Goal: Information Seeking & Learning: Learn about a topic

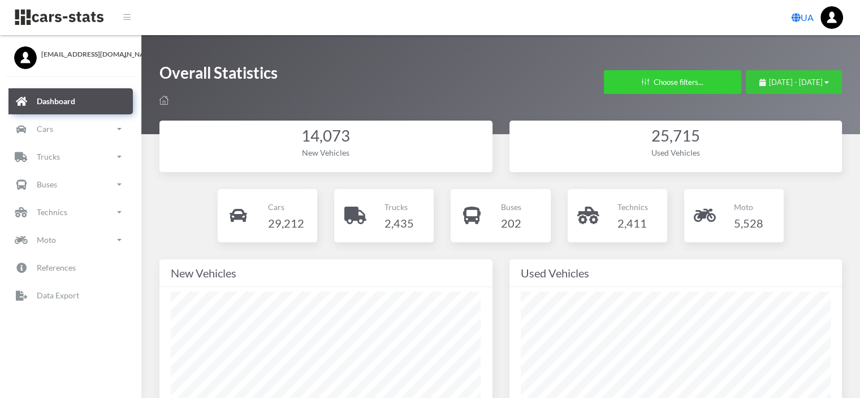
click at [746, 72] on button "August 16, 2025 - September 15, 2025" at bounding box center [794, 82] width 96 height 24
click at [769, 79] on span "August 16, 2025 - September 15, 2025" at bounding box center [796, 81] width 54 height 9
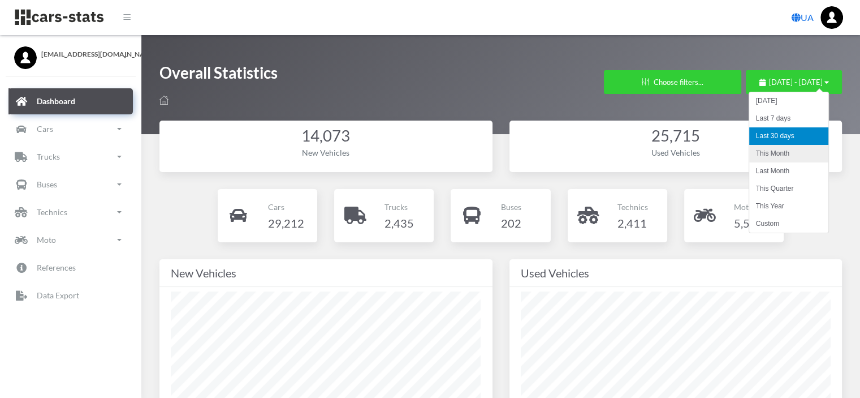
click at [765, 151] on li "This Month" at bounding box center [788, 154] width 79 height 18
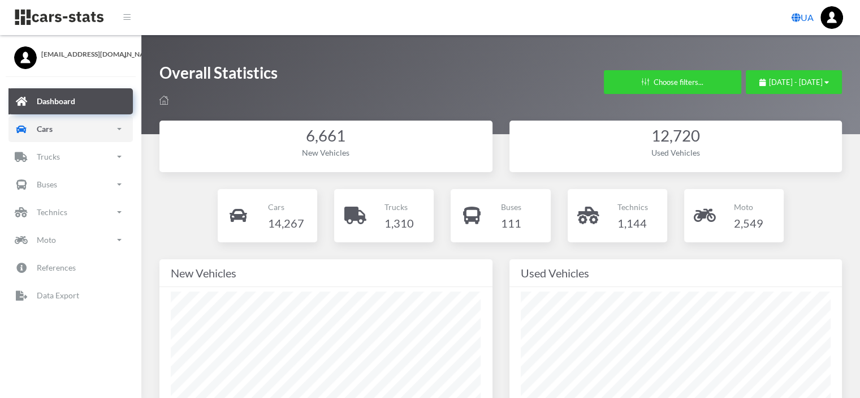
click at [57, 128] on link "Cars" at bounding box center [70, 129] width 124 height 26
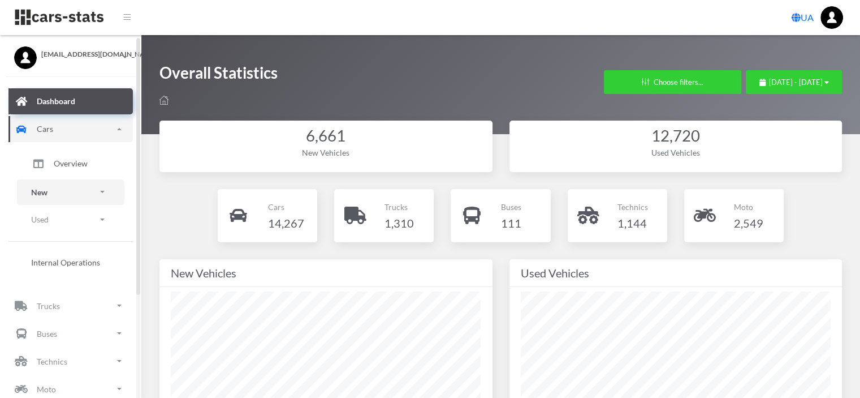
click at [51, 193] on link "New" at bounding box center [70, 191] width 107 height 25
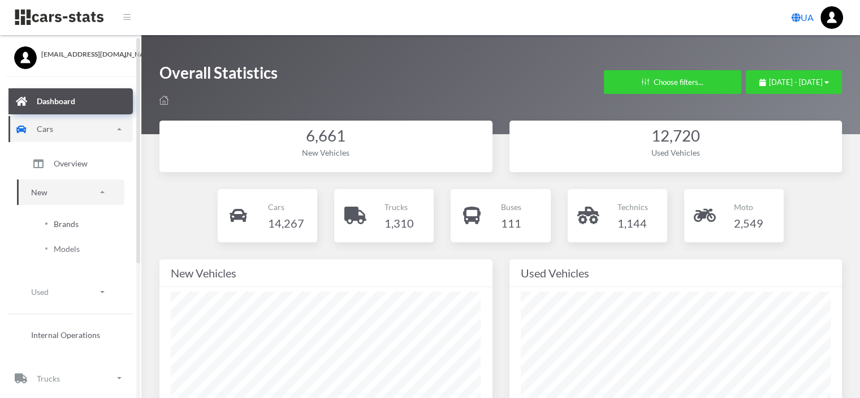
click at [63, 219] on span "Brands" at bounding box center [66, 224] width 25 height 12
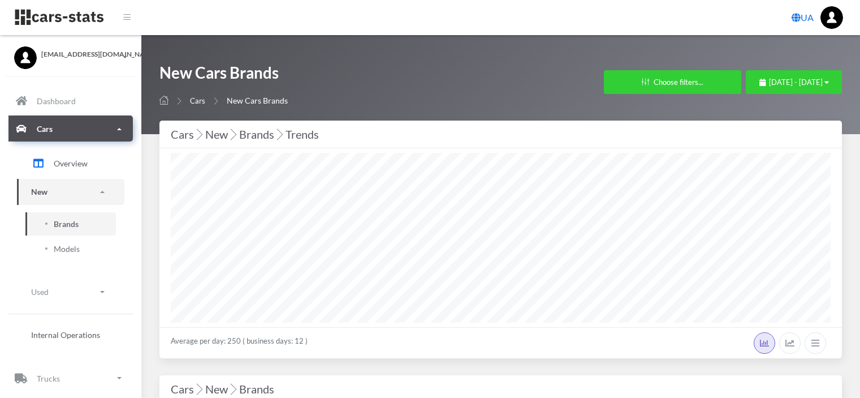
select select "25"
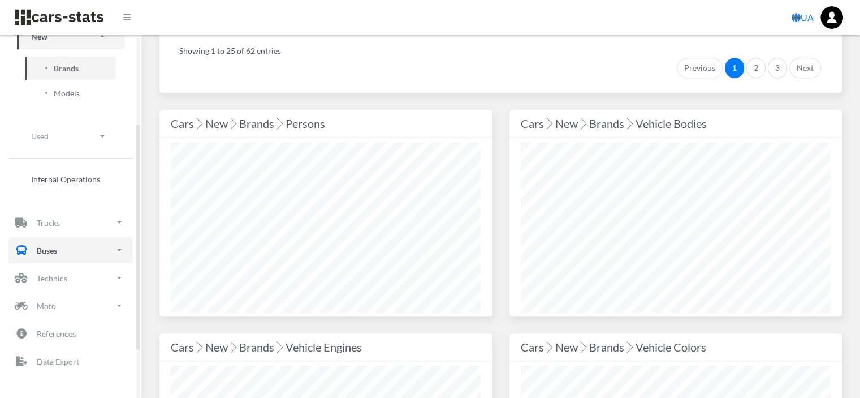
scroll to position [164, 0]
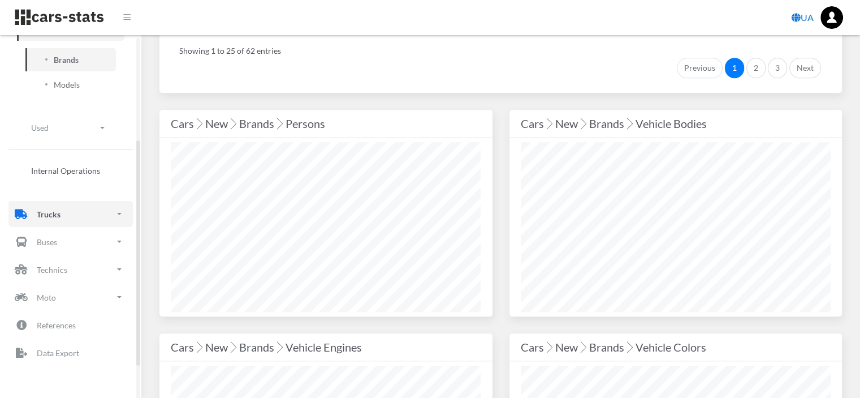
click at [46, 215] on p "Trucks" at bounding box center [49, 214] width 24 height 14
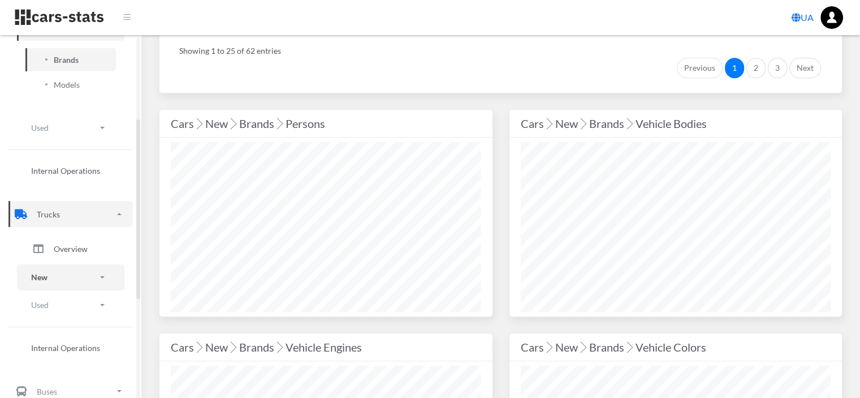
click at [51, 271] on link "New" at bounding box center [70, 276] width 107 height 25
click at [66, 313] on span "Brands" at bounding box center [66, 309] width 25 height 12
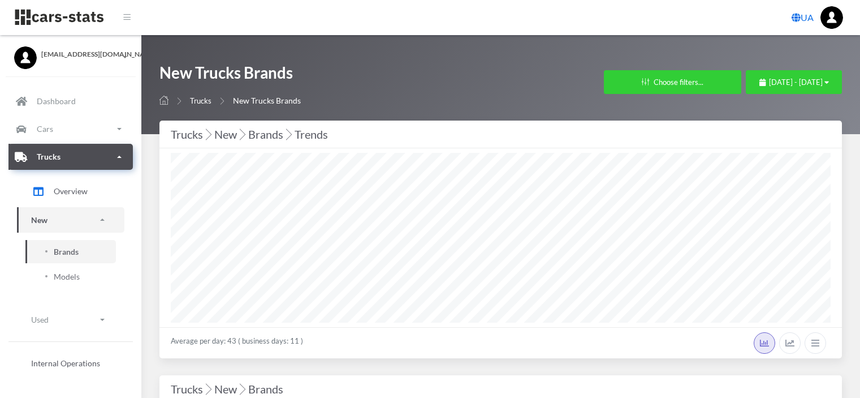
select select "25"
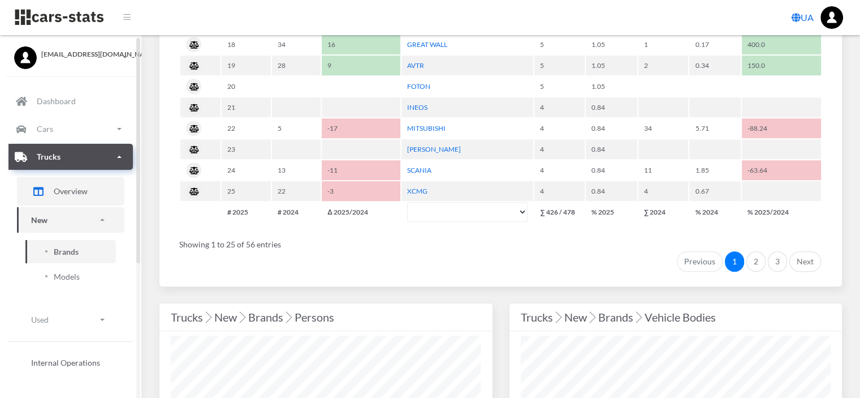
scroll to position [905, 0]
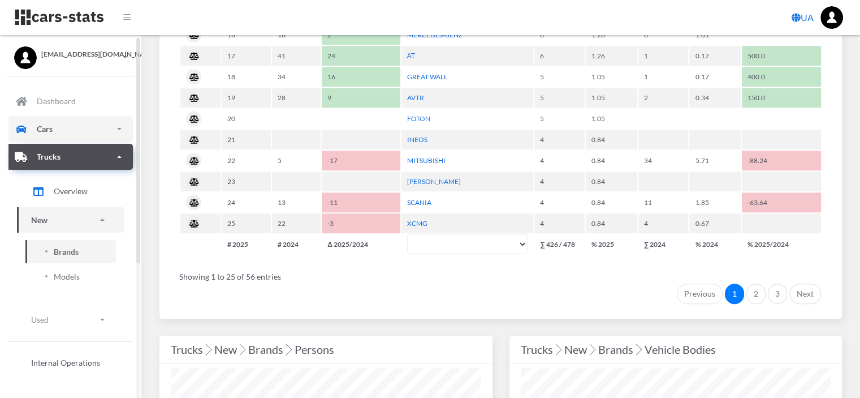
click at [38, 128] on p "Cars" at bounding box center [45, 129] width 16 height 14
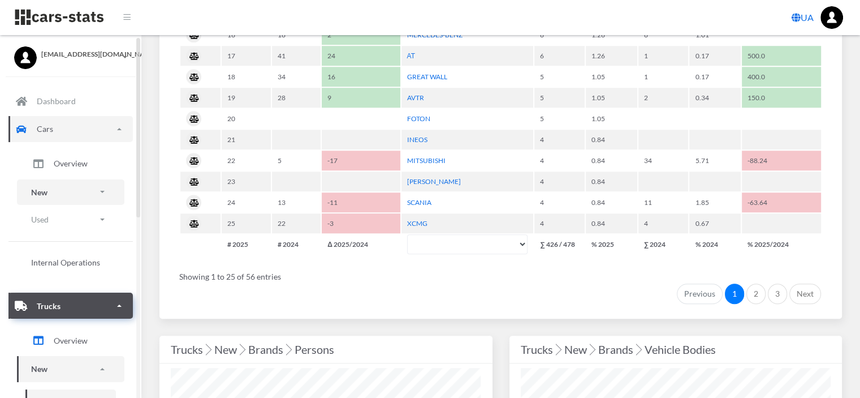
click at [46, 193] on p "New" at bounding box center [39, 192] width 16 height 14
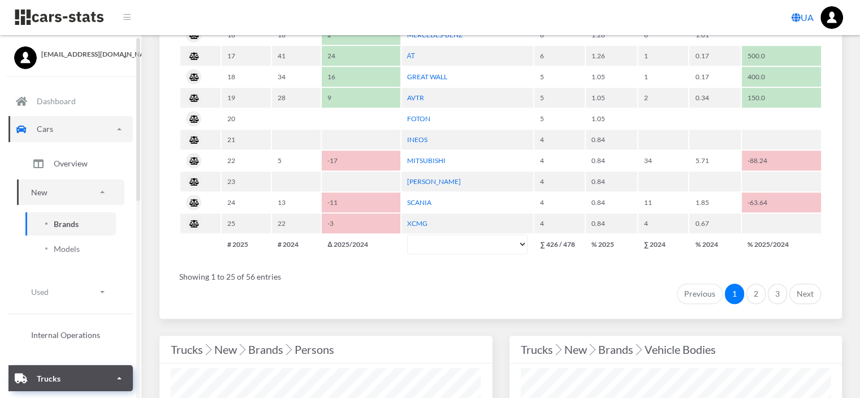
click at [59, 226] on span "Brands" at bounding box center [66, 224] width 25 height 12
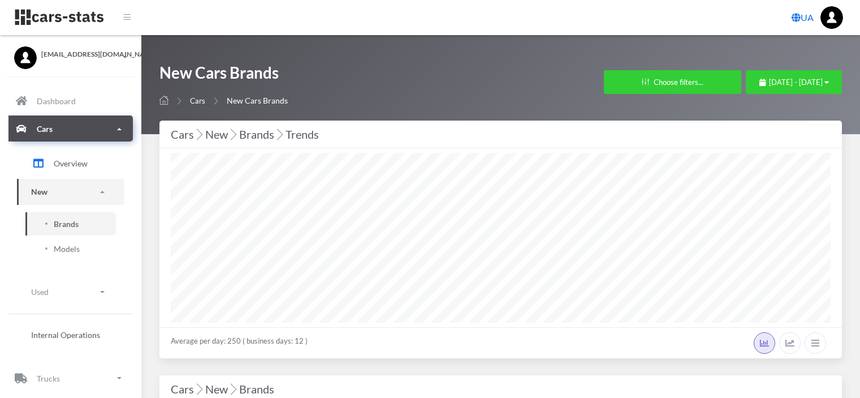
select select "25"
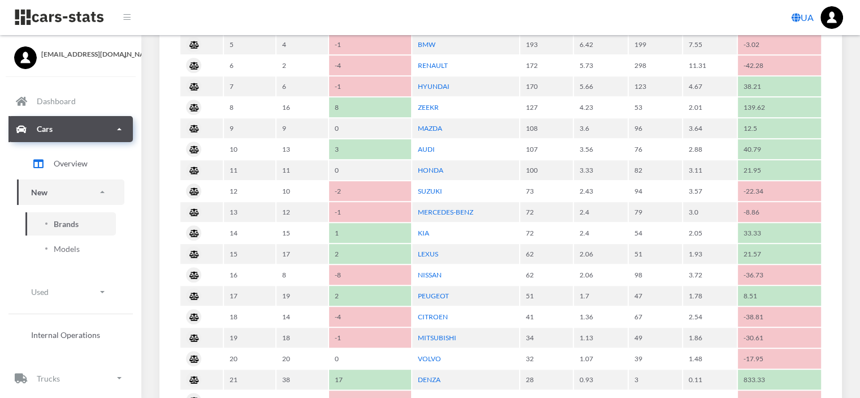
scroll to position [679, 0]
